Goal: Task Accomplishment & Management: Complete application form

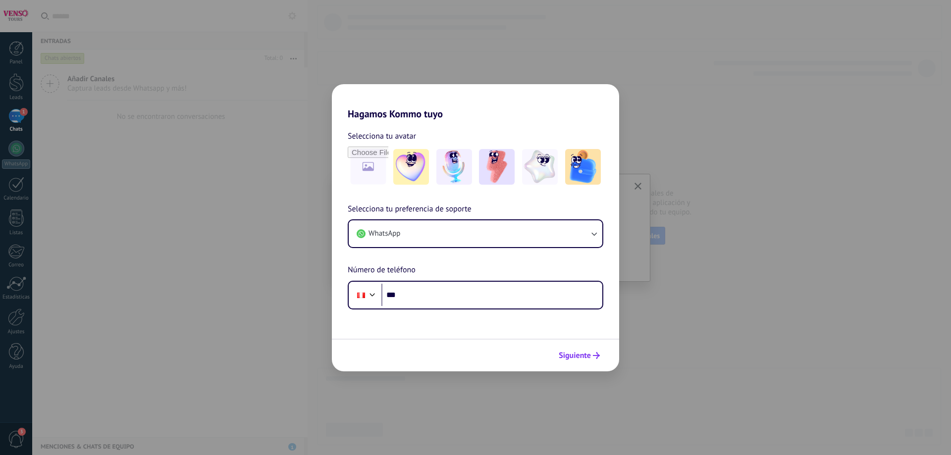
click at [569, 349] on button "Siguiente" at bounding box center [579, 355] width 50 height 17
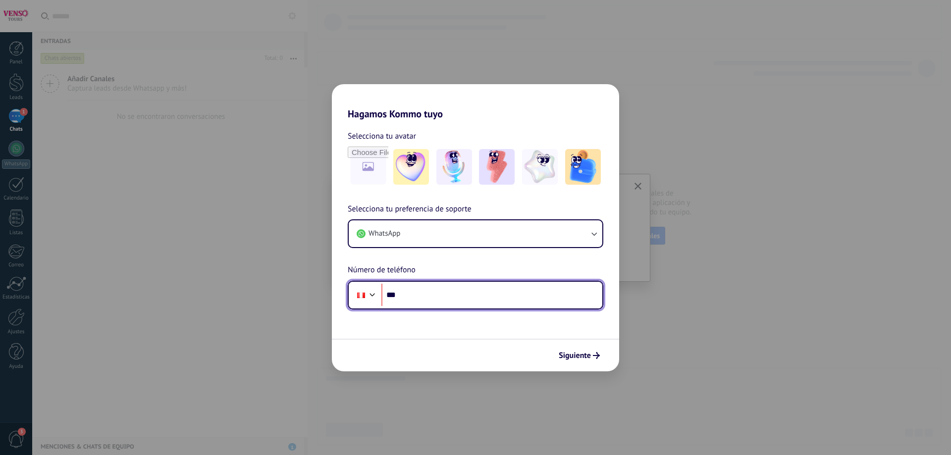
click at [491, 294] on input "***" at bounding box center [491, 295] width 221 height 23
click at [433, 296] on input "**********" at bounding box center [491, 295] width 221 height 23
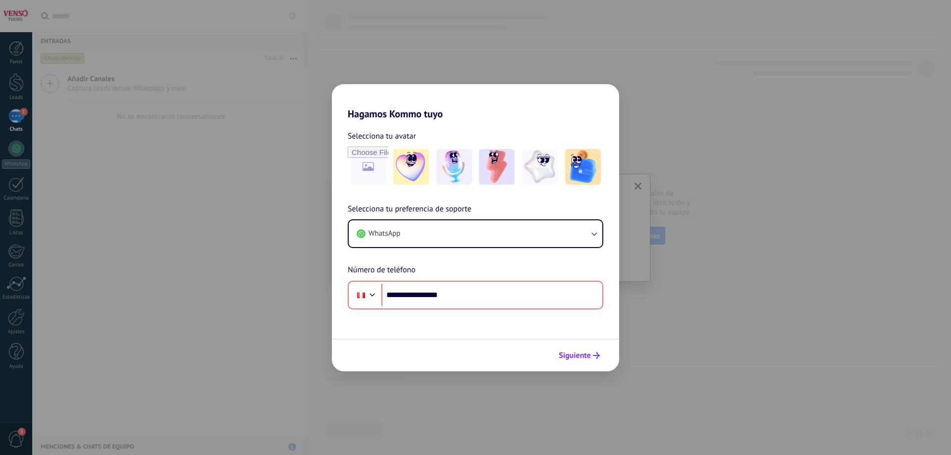
click at [575, 356] on span "Siguiente" at bounding box center [575, 355] width 32 height 7
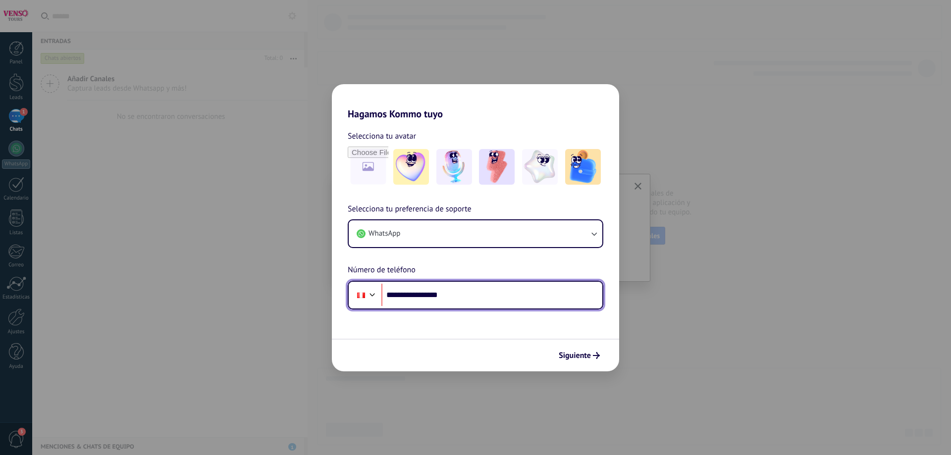
click at [438, 297] on input "**********" at bounding box center [491, 295] width 221 height 23
type input "**********"
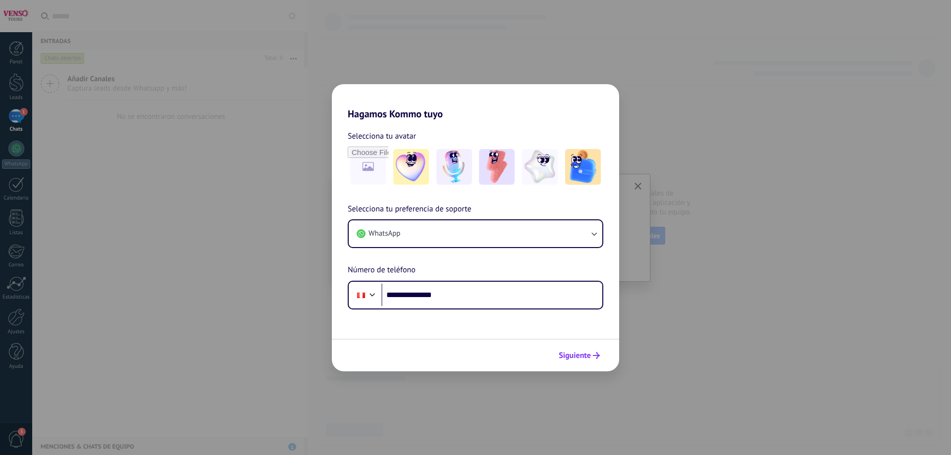
click at [574, 352] on span "Siguiente" at bounding box center [575, 355] width 32 height 7
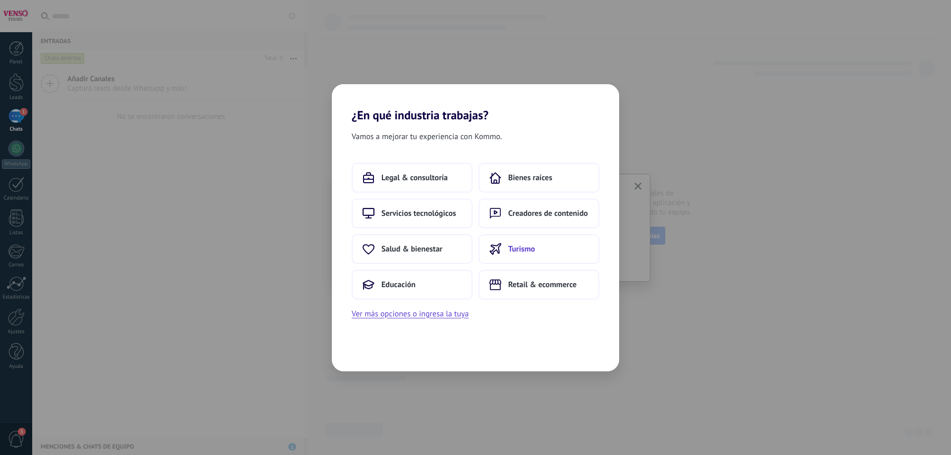
click at [542, 247] on button "Turismo" at bounding box center [539, 249] width 121 height 30
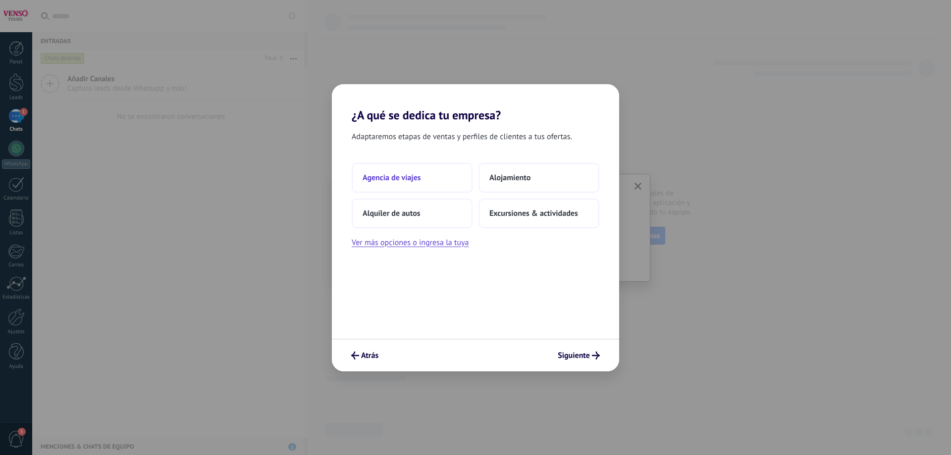
click at [440, 180] on button "Agencia de viajes" at bounding box center [412, 178] width 121 height 30
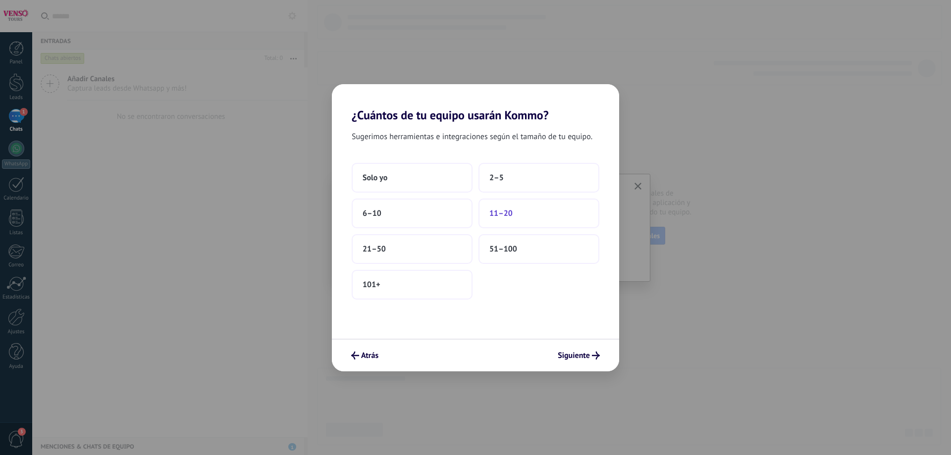
click at [520, 216] on button "11–20" at bounding box center [539, 214] width 121 height 30
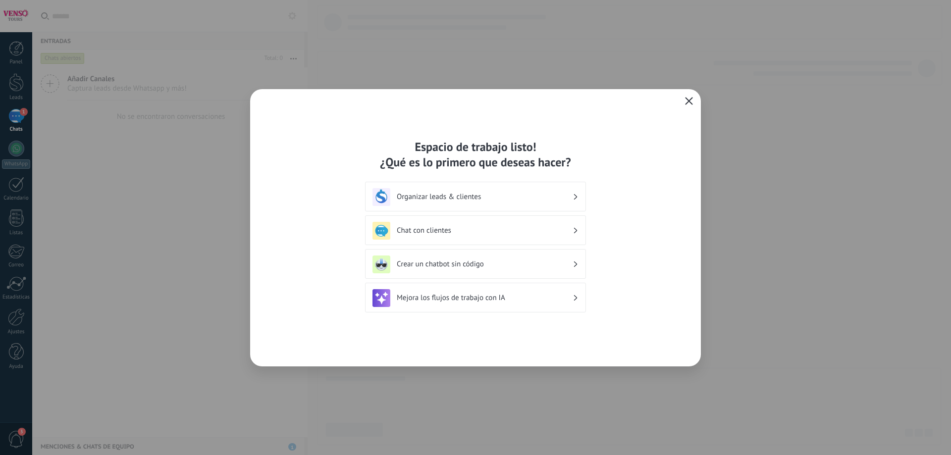
click at [690, 105] on icon "button" at bounding box center [689, 101] width 8 height 8
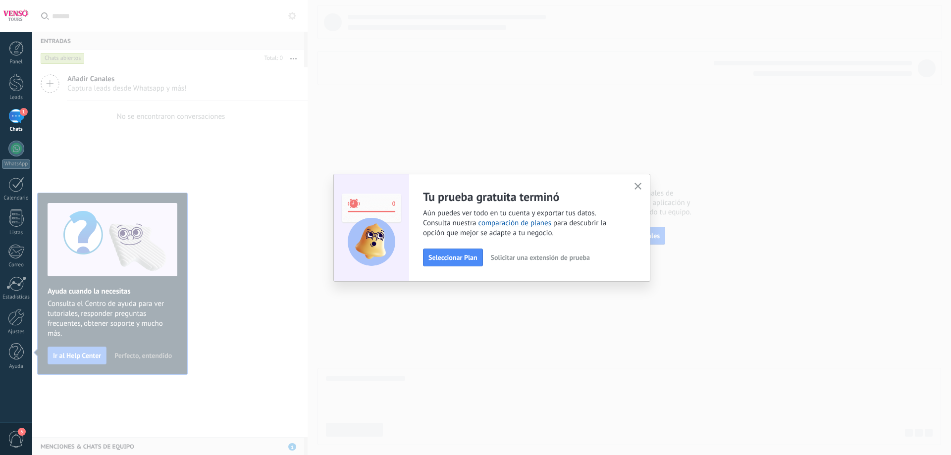
click at [640, 184] on icon "button" at bounding box center [638, 186] width 7 height 7
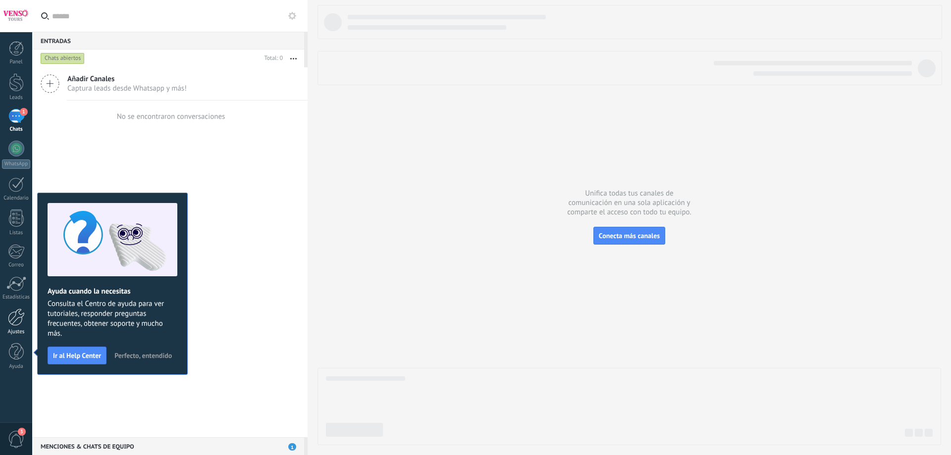
click at [17, 321] on div at bounding box center [16, 317] width 17 height 17
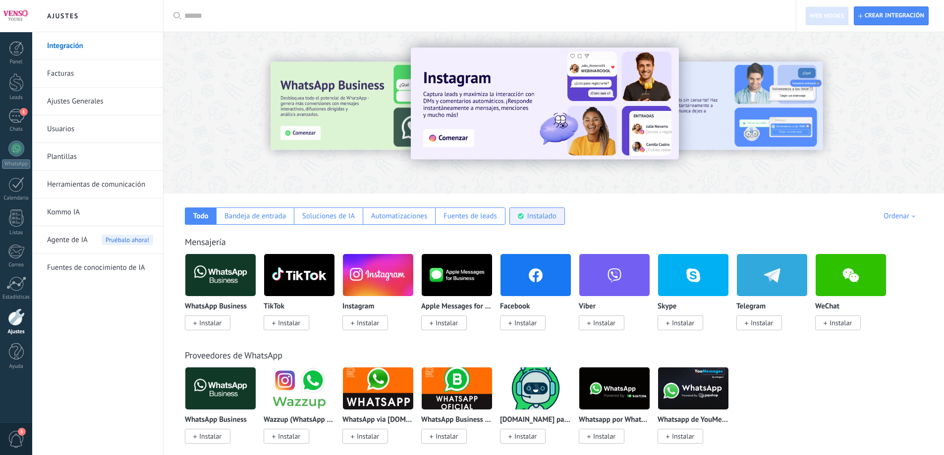
click at [519, 221] on div "Instalado" at bounding box center [536, 216] width 55 height 17
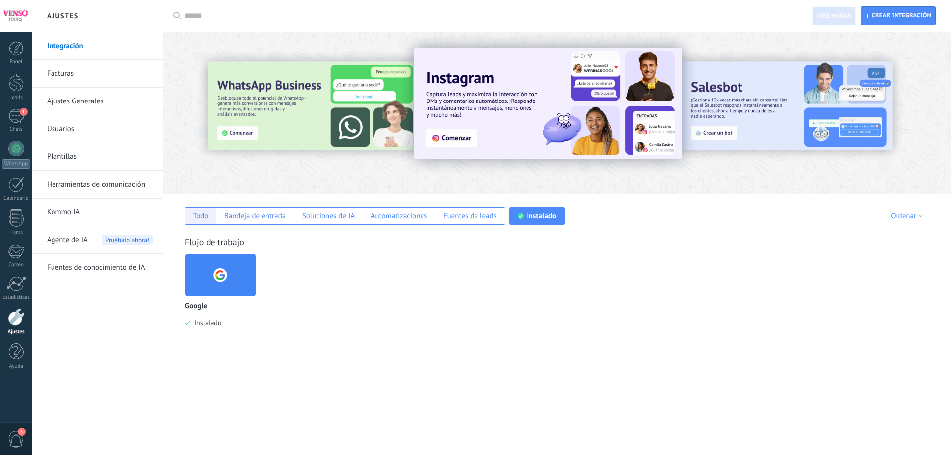
click at [204, 218] on div "Todo" at bounding box center [200, 216] width 15 height 9
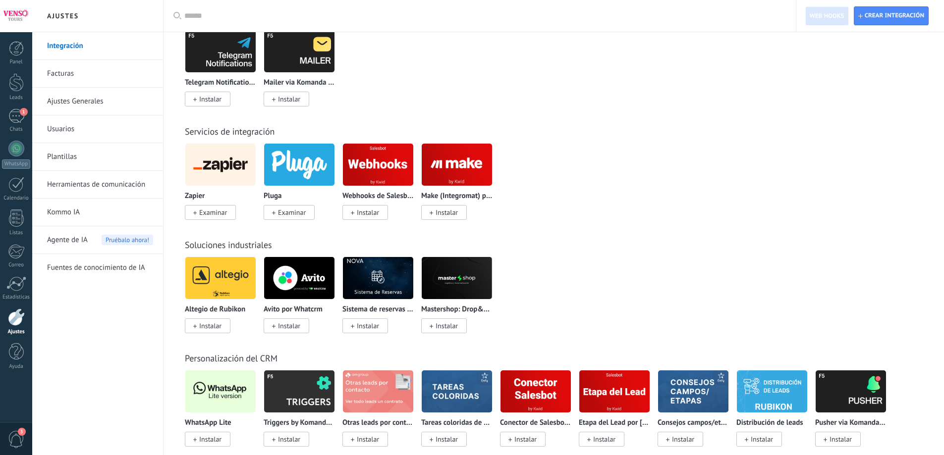
scroll to position [1734, 0]
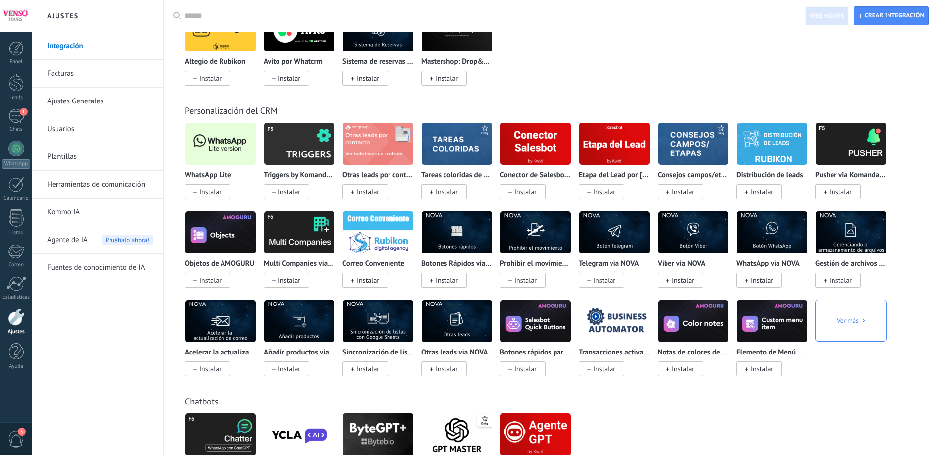
click at [224, 189] on span "Instalar" at bounding box center [208, 191] width 46 height 15
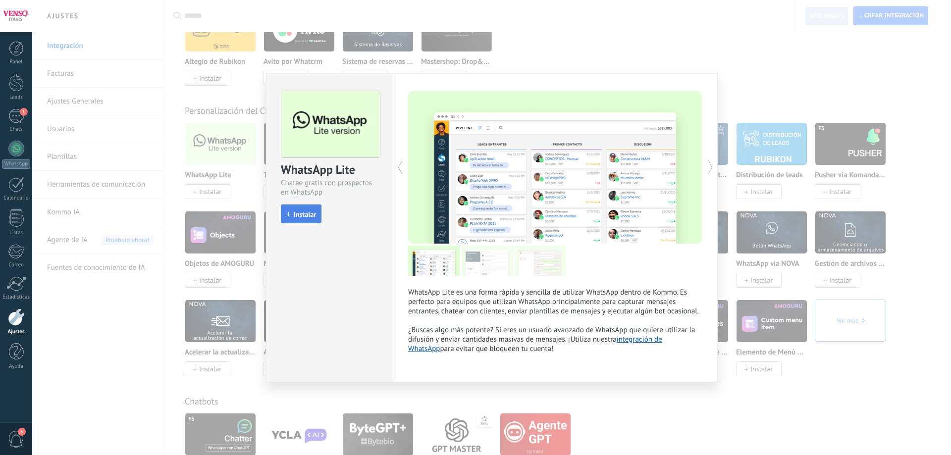
click at [306, 210] on button "Instalar" at bounding box center [301, 214] width 41 height 19
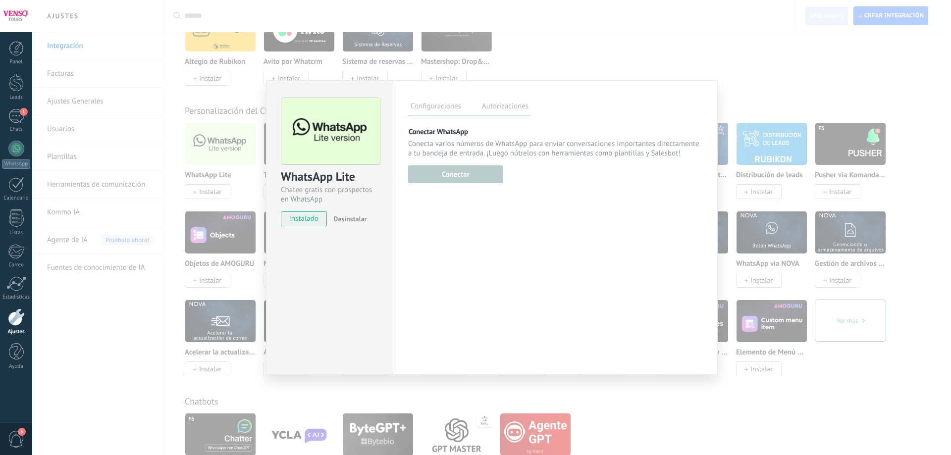
click at [463, 177] on div "Esta función esta disponible únicamente para usuarios en periodo de prueba o pl…" at bounding box center [455, 173] width 95 height 20
click at [278, 92] on div "WhatsApp Lite Chatee gratis con prospectos en WhatsApp instalado Desinstalar" at bounding box center [330, 158] width 126 height 154
click at [201, 103] on div "WhatsApp Lite Chatee gratis con prospectos en WhatsApp instalado Desinstalar Co…" at bounding box center [491, 227] width 919 height 455
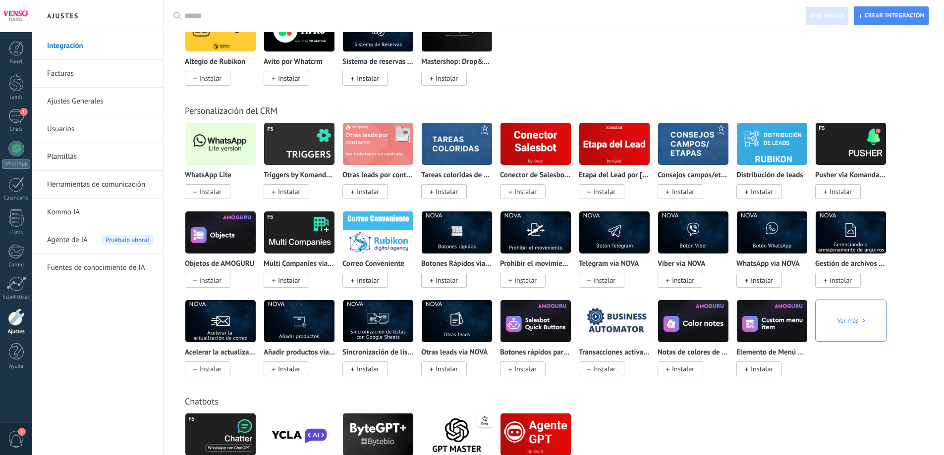
click at [41, 112] on li "Ajustes Generales" at bounding box center [97, 102] width 131 height 28
click at [24, 113] on span "1" at bounding box center [24, 112] width 8 height 8
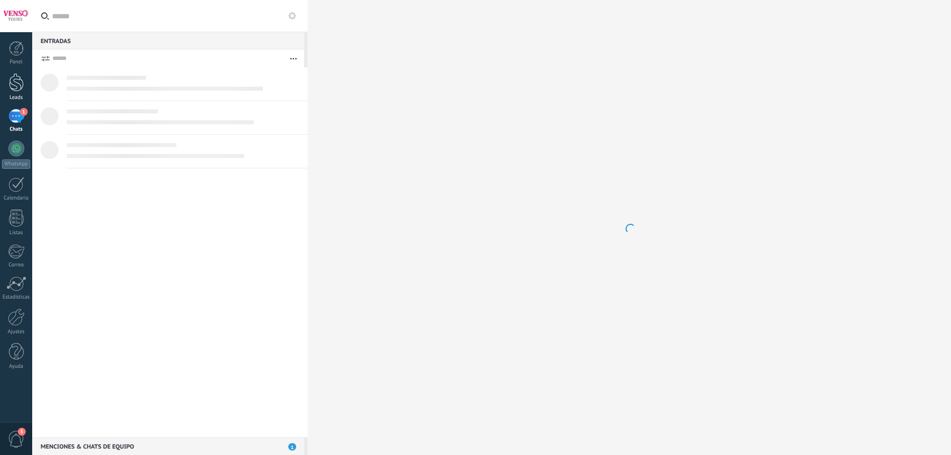
click at [25, 86] on link "Leads" at bounding box center [16, 87] width 32 height 28
click at [15, 317] on div at bounding box center [16, 317] width 17 height 17
click at [16, 312] on div at bounding box center [16, 317] width 17 height 17
click at [17, 296] on div "Estadísticas" at bounding box center [16, 297] width 29 height 6
click at [8, 319] on div at bounding box center [16, 317] width 17 height 17
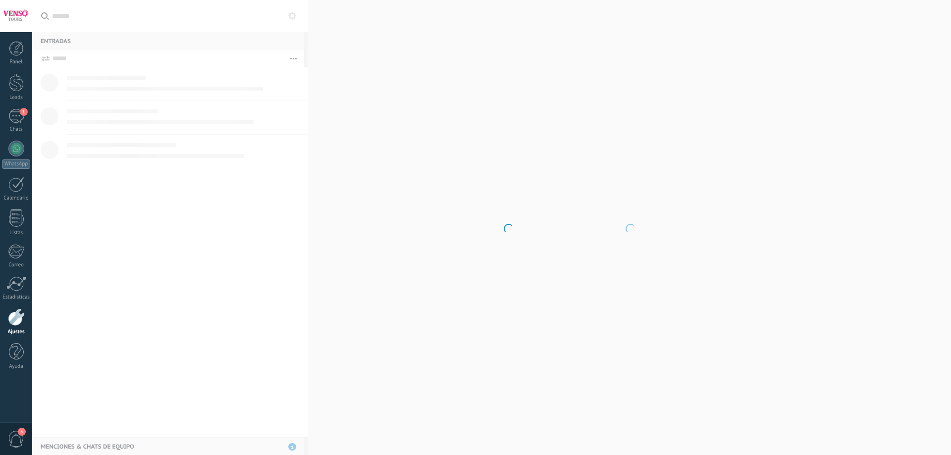
click at [265, 123] on body ".abccls-1,.abccls-2{fill-rule:evenodd}.abccls-2{fill:#fff} .abfcls-1{fill:none}…" at bounding box center [475, 227] width 951 height 455
click at [32, 291] on link "Estadísticas" at bounding box center [16, 288] width 32 height 24
click at [16, 319] on div at bounding box center [16, 317] width 17 height 17
